Goal: Transaction & Acquisition: Purchase product/service

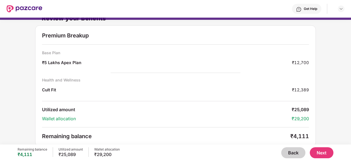
scroll to position [11, 0]
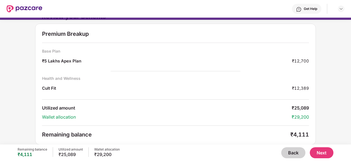
click at [294, 153] on button "Back" at bounding box center [293, 152] width 24 height 11
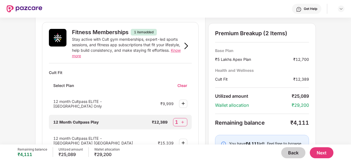
scroll to position [232, 0]
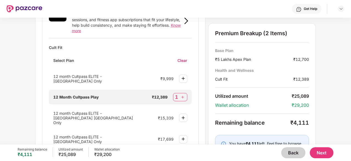
click at [0, 95] on div "Wellness Marketplace Preventive Health Checks Full-body checkups and diagnostic…" at bounding box center [175, 81] width 351 height 127
click at [182, 75] on img at bounding box center [183, 78] width 7 height 7
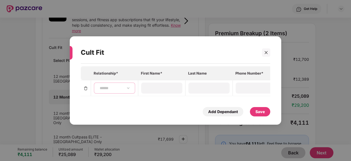
click at [102, 87] on select "**********" at bounding box center [115, 88] width 32 height 4
select select "****"
click at [99, 86] on select "**********" at bounding box center [115, 88] width 32 height 4
type input "*"
type input "*******"
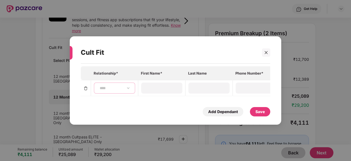
type input "**********"
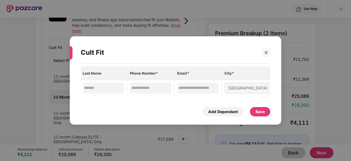
click at [261, 113] on div "Save" at bounding box center [259, 112] width 9 height 6
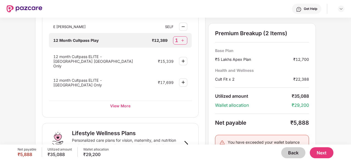
scroll to position [301, 0]
click at [205, 63] on div "Preventive Health Checks Full-body checkups and diagnostics designed to catch h…" at bounding box center [175, 3] width 281 height 537
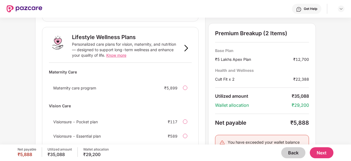
scroll to position [416, 0]
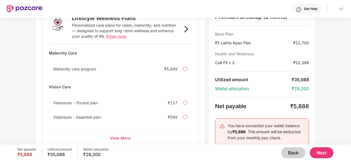
click at [320, 154] on button "Next" at bounding box center [322, 152] width 24 height 11
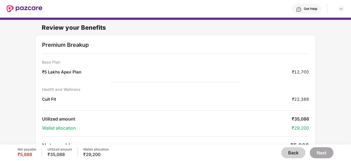
scroll to position [35, 0]
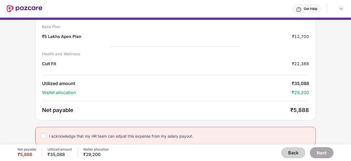
click at [290, 151] on button "Back" at bounding box center [293, 152] width 24 height 11
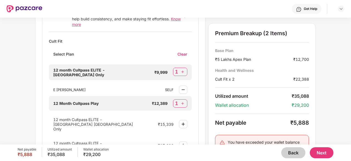
scroll to position [235, 0]
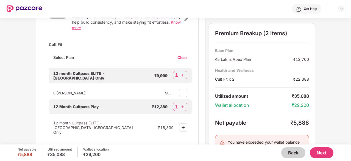
click at [183, 104] on img at bounding box center [182, 106] width 5 height 5
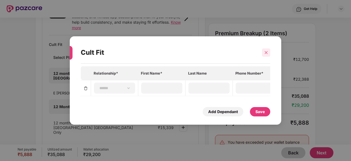
click at [268, 54] on div at bounding box center [266, 52] width 8 height 8
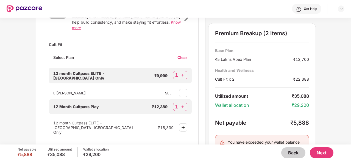
click at [182, 90] on img at bounding box center [183, 93] width 7 height 7
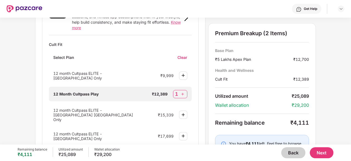
click at [338, 84] on div "Wellness Marketplace Preventive Health Checks Full-body checkups and diagnostic…" at bounding box center [175, 81] width 351 height 127
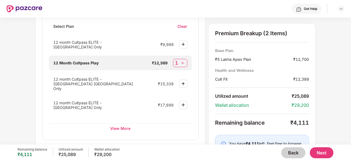
scroll to position [260, 0]
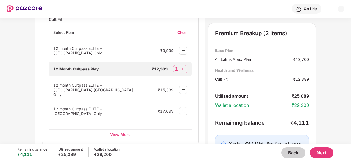
click at [183, 66] on img at bounding box center [182, 68] width 5 height 5
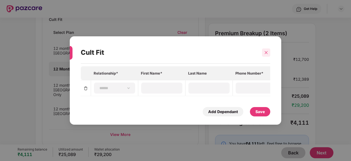
click at [265, 51] on icon "close" at bounding box center [266, 52] width 3 height 3
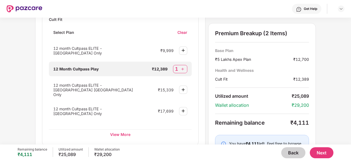
click at [345, 104] on div "Wellness Marketplace Preventive Health Checks Full-body checkups and diagnostic…" at bounding box center [175, 81] width 351 height 127
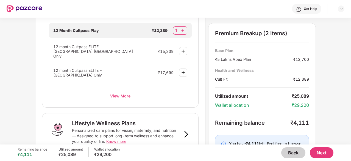
scroll to position [298, 0]
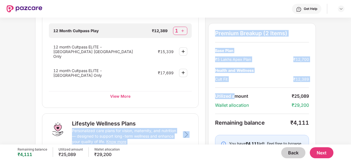
drag, startPoint x: 345, startPoint y: 104, endPoint x: 212, endPoint y: 99, distance: 132.8
click at [212, 99] on div "Wellness Marketplace Preventive Health Checks Full-body checkups and diagnostic…" at bounding box center [175, 81] width 351 height 127
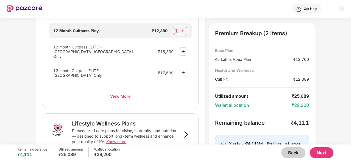
click at [123, 91] on div "View More" at bounding box center [120, 96] width 143 height 10
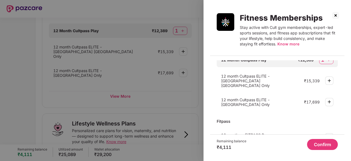
scroll to position [30, 0]
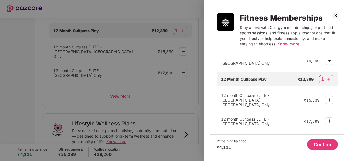
click at [321, 80] on div "1" at bounding box center [322, 79] width 3 height 7
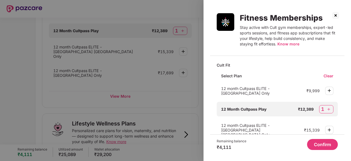
scroll to position [0, 0]
click at [331, 90] on img at bounding box center [329, 90] width 7 height 7
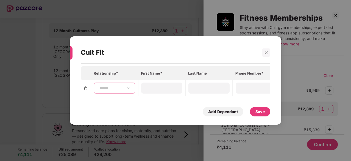
click at [120, 86] on select "**********" at bounding box center [115, 88] width 32 height 4
select select "****"
click at [99, 86] on select "**********" at bounding box center [115, 88] width 32 height 4
type input "*"
type input "*******"
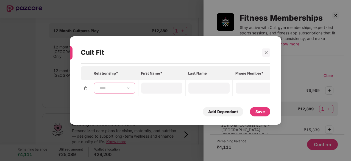
type input "**********"
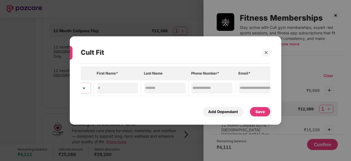
scroll to position [0, 105]
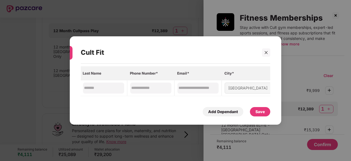
click at [262, 116] on div "Save" at bounding box center [260, 111] width 20 height 9
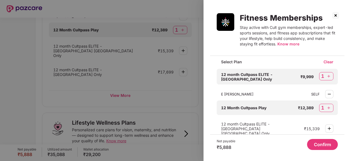
scroll to position [0, 0]
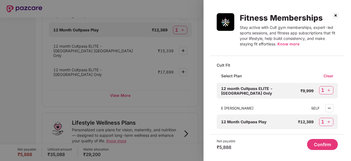
click at [325, 146] on button "Confirm" at bounding box center [322, 144] width 31 height 11
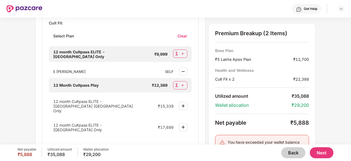
scroll to position [256, 0]
click at [323, 150] on button "Next" at bounding box center [322, 152] width 24 height 11
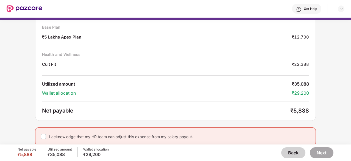
scroll to position [35, 0]
click at [47, 137] on div "I acknowledge that my HR team can adjust this expense from my salary payout." at bounding box center [175, 136] width 281 height 18
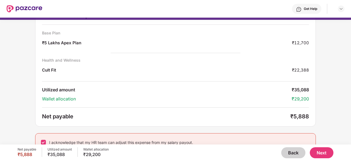
scroll to position [35, 0]
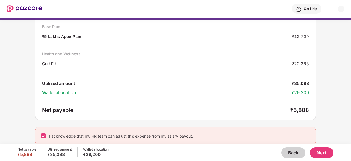
click at [324, 149] on button "Next" at bounding box center [322, 152] width 24 height 11
